Goal: Navigation & Orientation: Find specific page/section

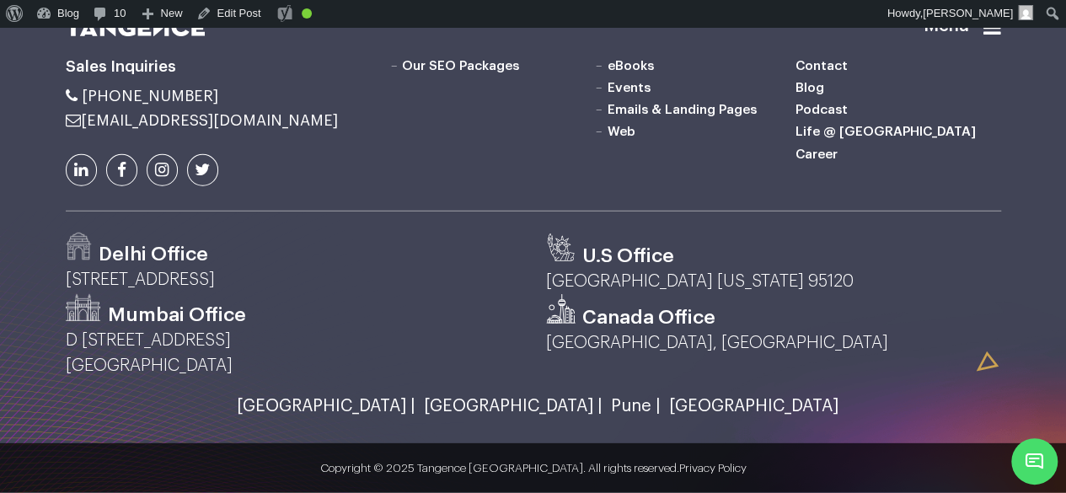
scroll to position [8836, 0]
click at [471, 404] on link "[GEOGRAPHIC_DATA] |" at bounding box center [508, 406] width 187 height 19
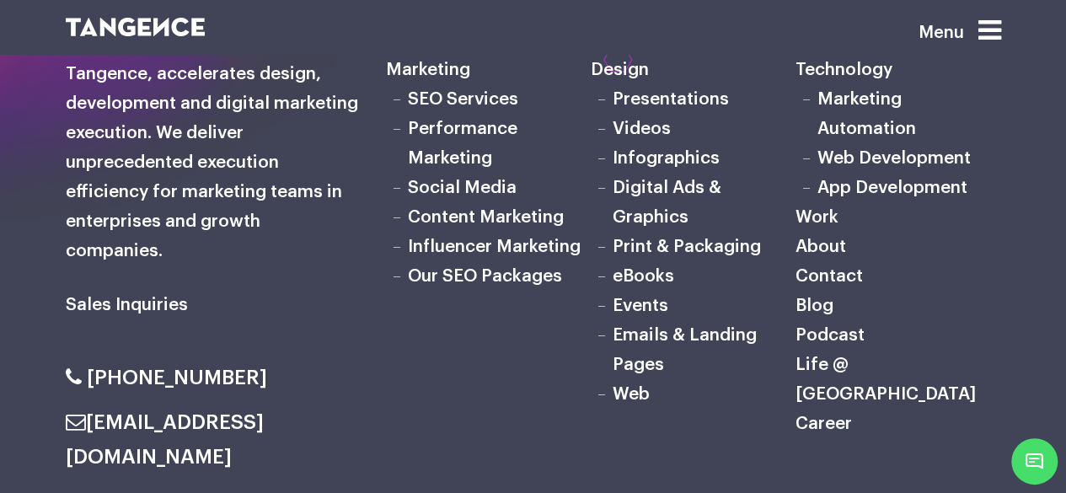
scroll to position [9417, 0]
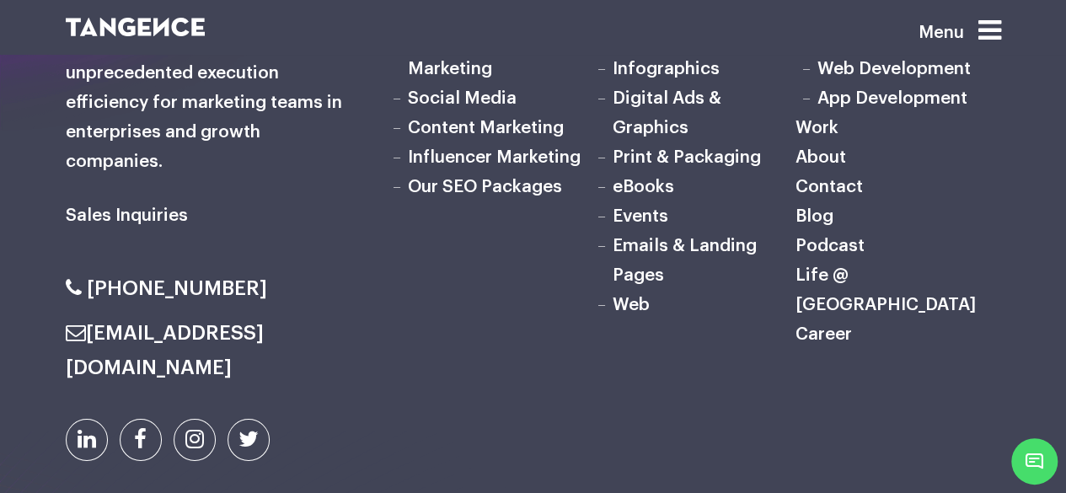
click at [402, 372] on div "Marketing" at bounding box center [533, 314] width 960 height 780
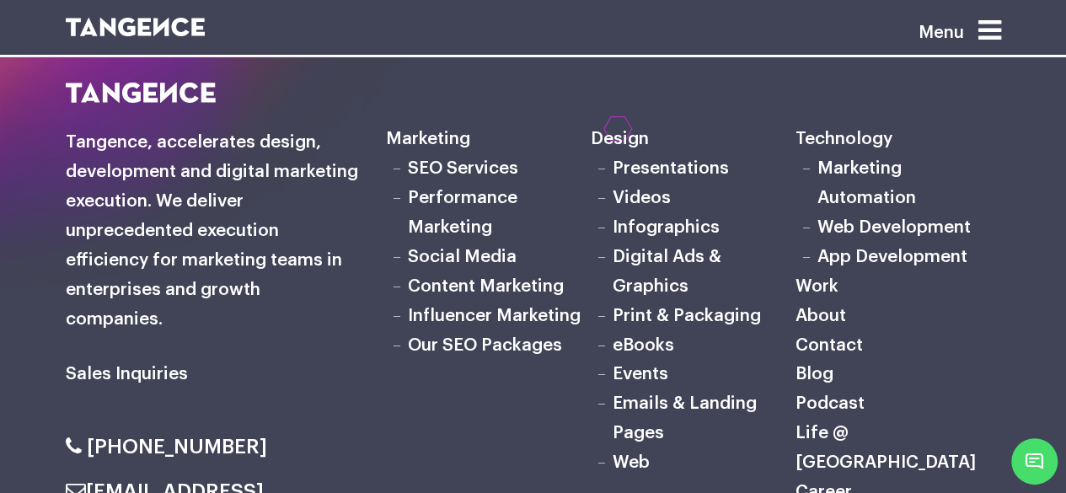
scroll to position [9484, 0]
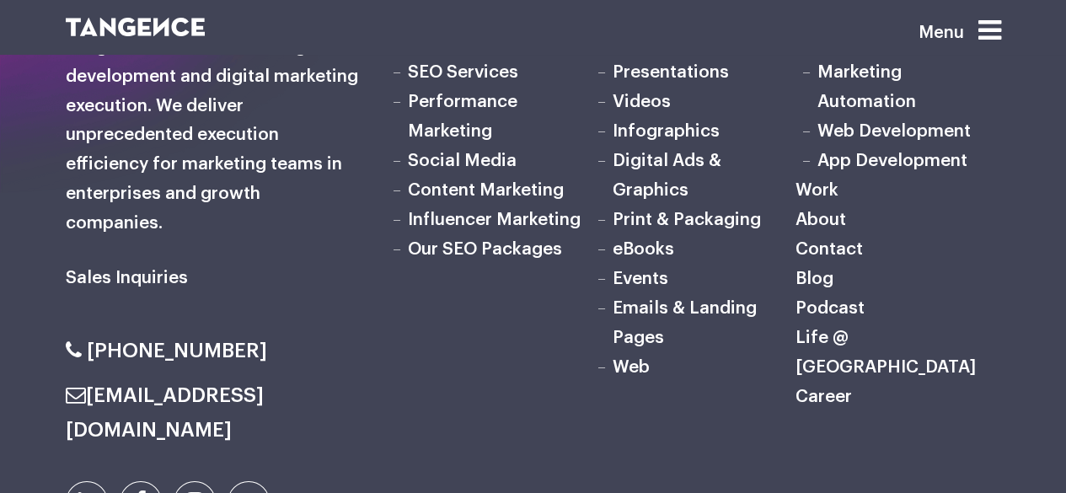
scroll to position [9245, 0]
